Goal: Check status: Check status

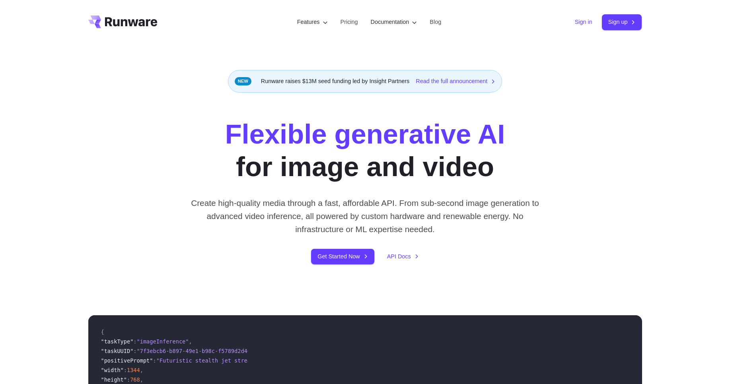
click at [587, 23] on link "Sign in" at bounding box center [584, 22] width 18 height 9
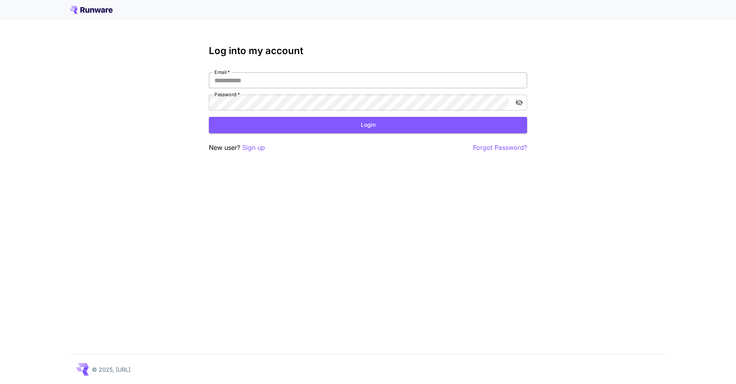
click at [249, 83] on input "Email   *" at bounding box center [368, 80] width 318 height 16
type input "**********"
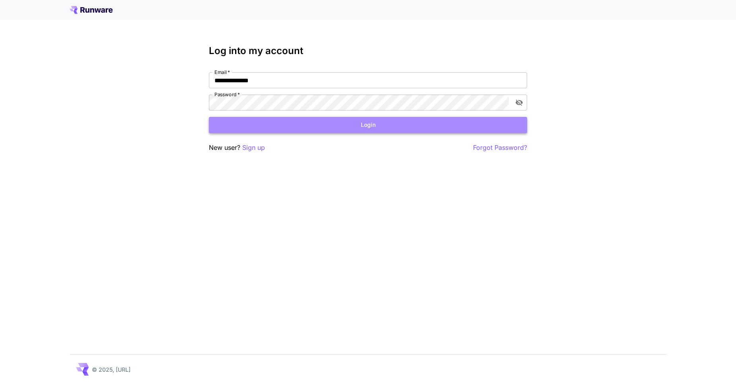
click at [263, 125] on button "Login" at bounding box center [368, 125] width 318 height 16
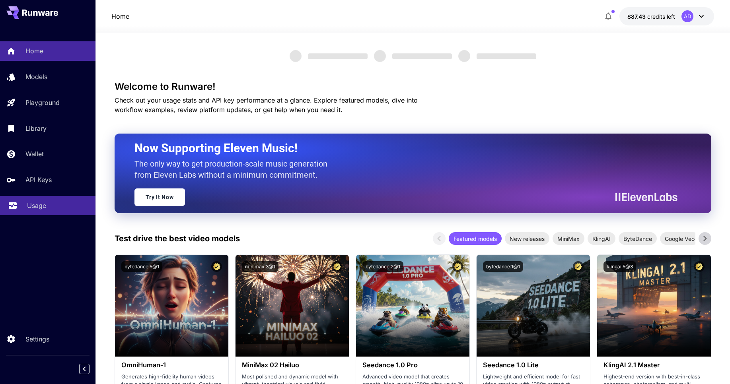
click at [43, 206] on p "Usage" at bounding box center [36, 206] width 19 height 10
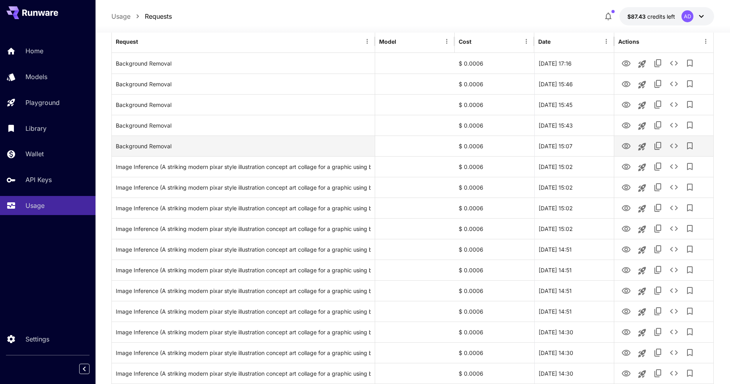
scroll to position [29, 0]
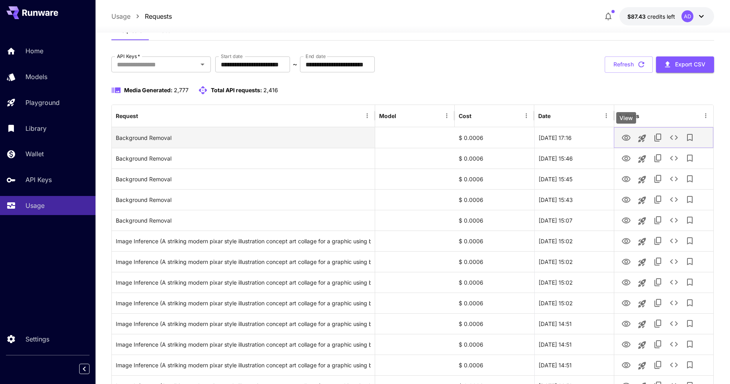
click at [631, 140] on icon "View" at bounding box center [626, 138] width 10 height 10
click at [676, 138] on icon "See details" at bounding box center [674, 138] width 10 height 10
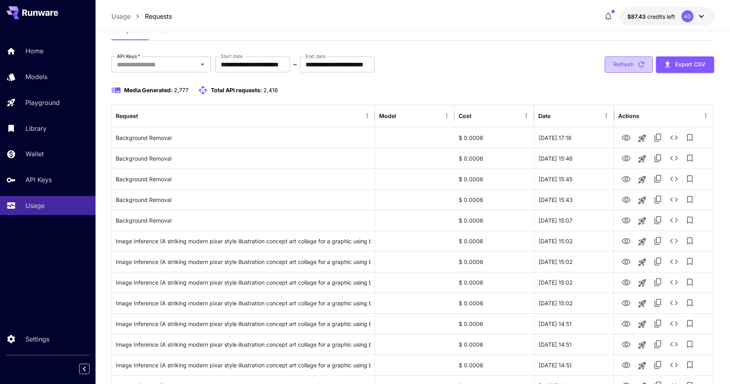
click at [624, 71] on button "Refresh" at bounding box center [629, 64] width 48 height 16
